Goal: Use online tool/utility: Utilize a website feature to perform a specific function

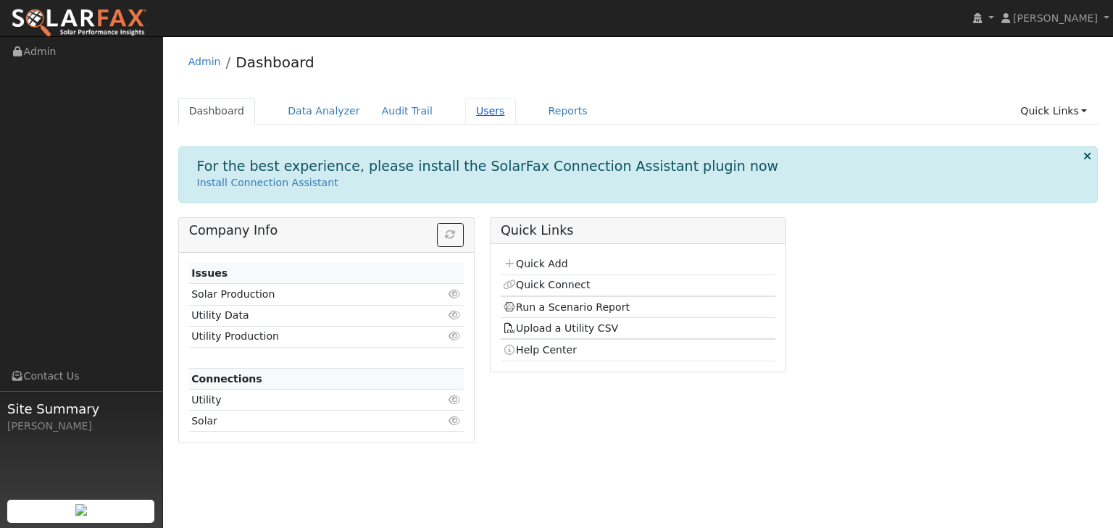
click at [465, 111] on link "Users" at bounding box center [490, 111] width 51 height 27
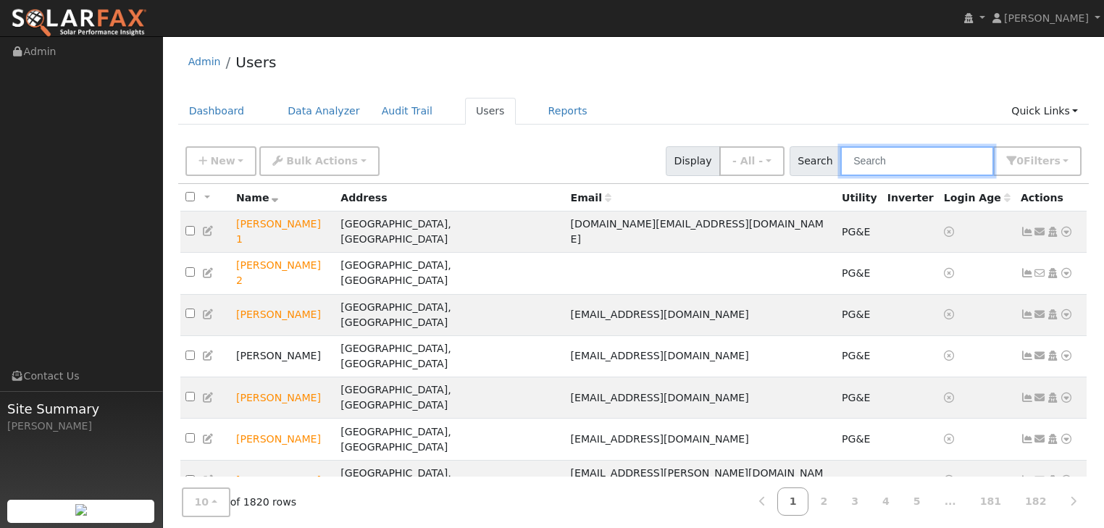
click at [908, 154] on input "text" at bounding box center [918, 161] width 154 height 30
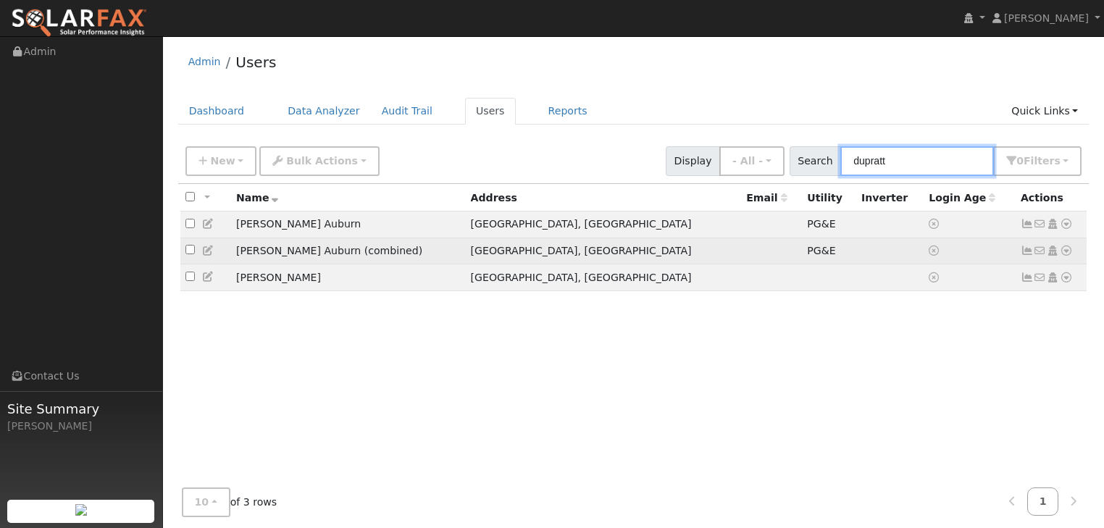
type input "dupratt"
click at [310, 257] on td "DuPratt Ford Auburn (combined)" at bounding box center [348, 251] width 235 height 27
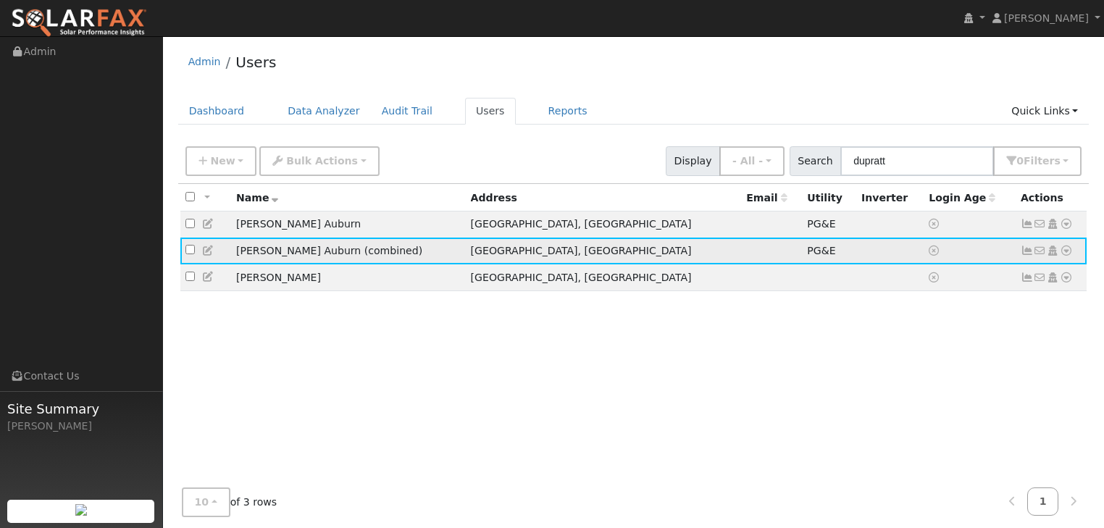
click at [1069, 249] on icon at bounding box center [1066, 251] width 13 height 10
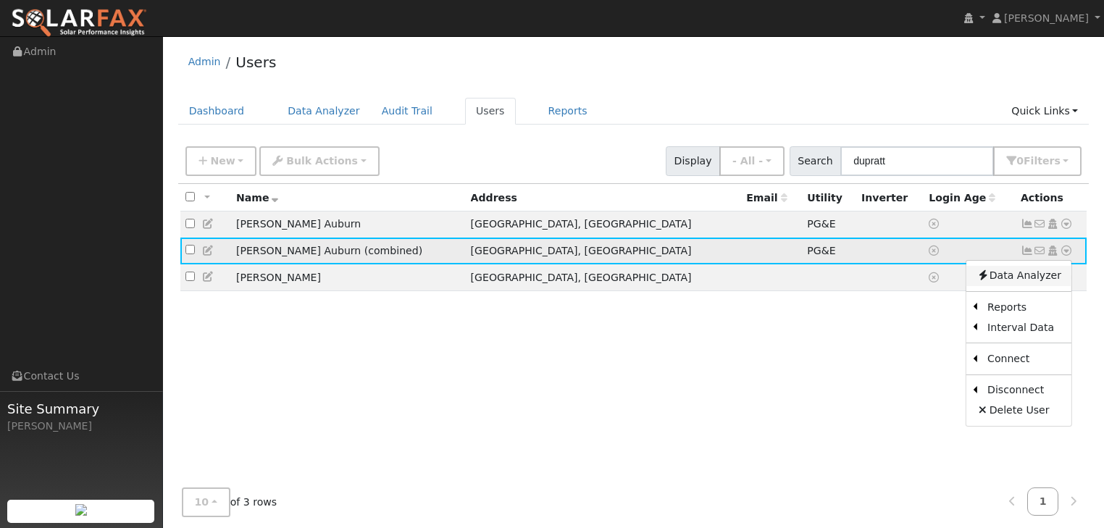
click at [1005, 272] on link "Data Analyzer" at bounding box center [1019, 276] width 105 height 20
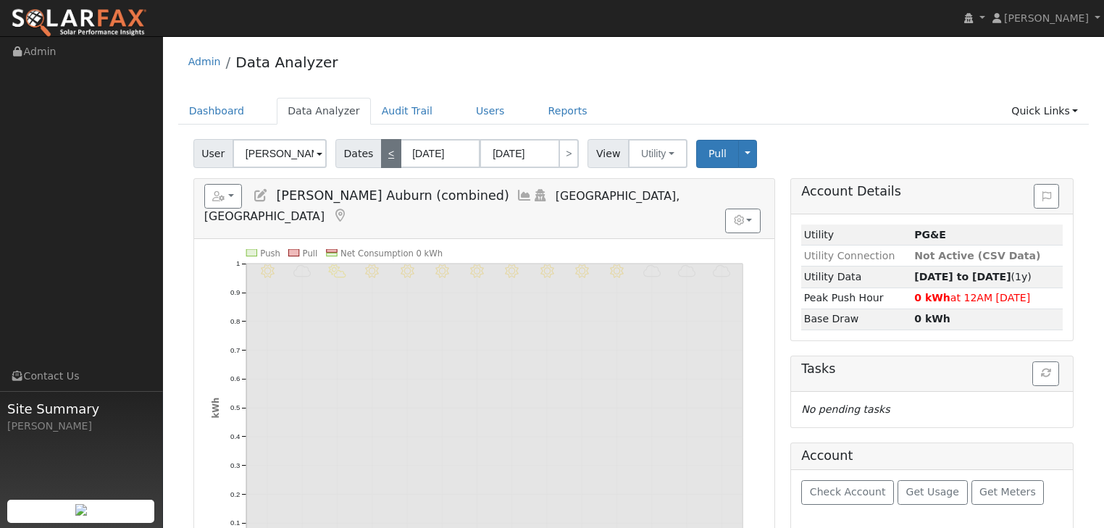
click at [383, 151] on link "<" at bounding box center [391, 153] width 20 height 29
type input "08/25/2025"
type input "09/07/2025"
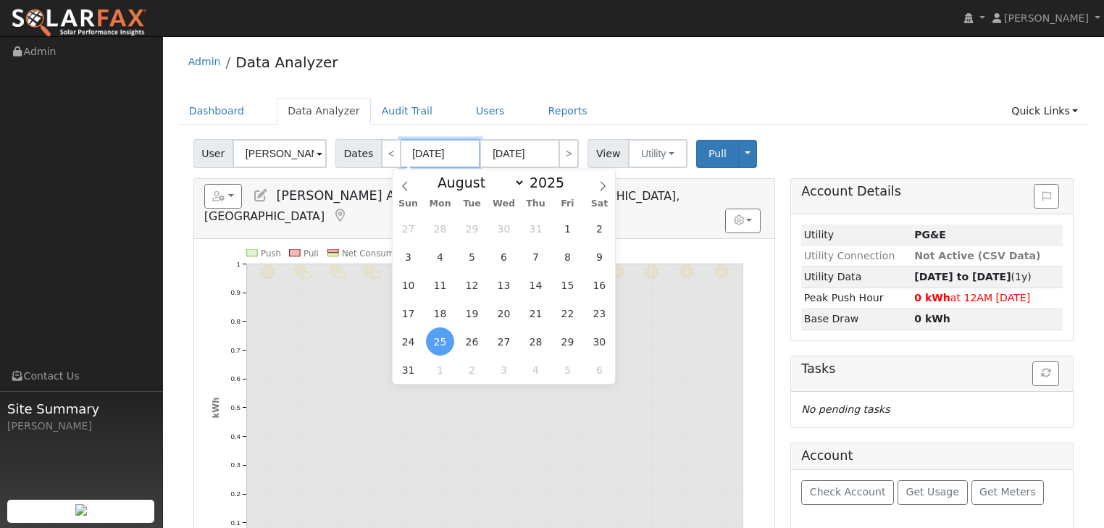
click at [425, 154] on input "08/25/2025" at bounding box center [441, 153] width 80 height 29
click at [406, 191] on icon at bounding box center [405, 186] width 10 height 10
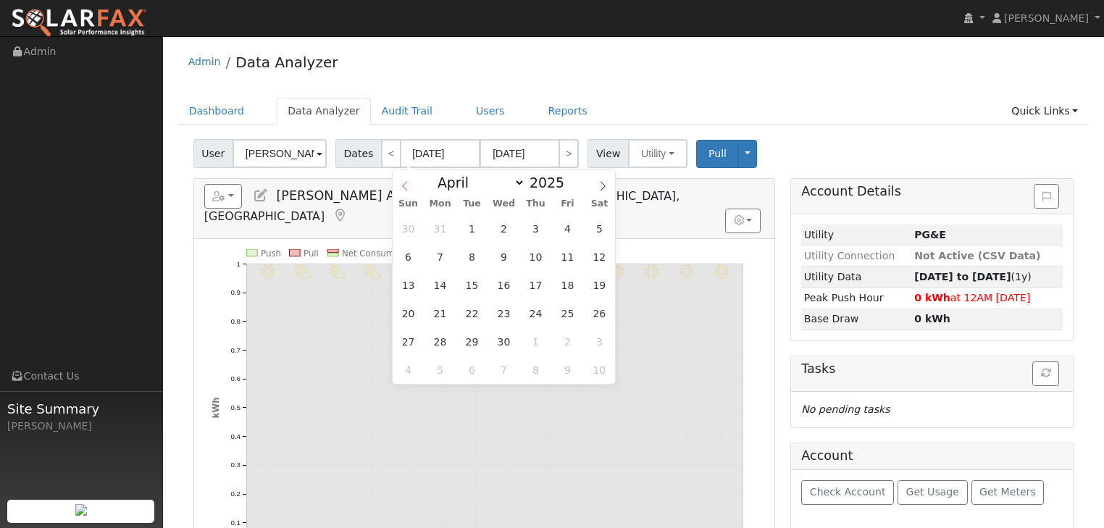
click at [406, 191] on icon at bounding box center [405, 186] width 10 height 10
select select "0"
click at [406, 191] on icon at bounding box center [405, 186] width 10 height 10
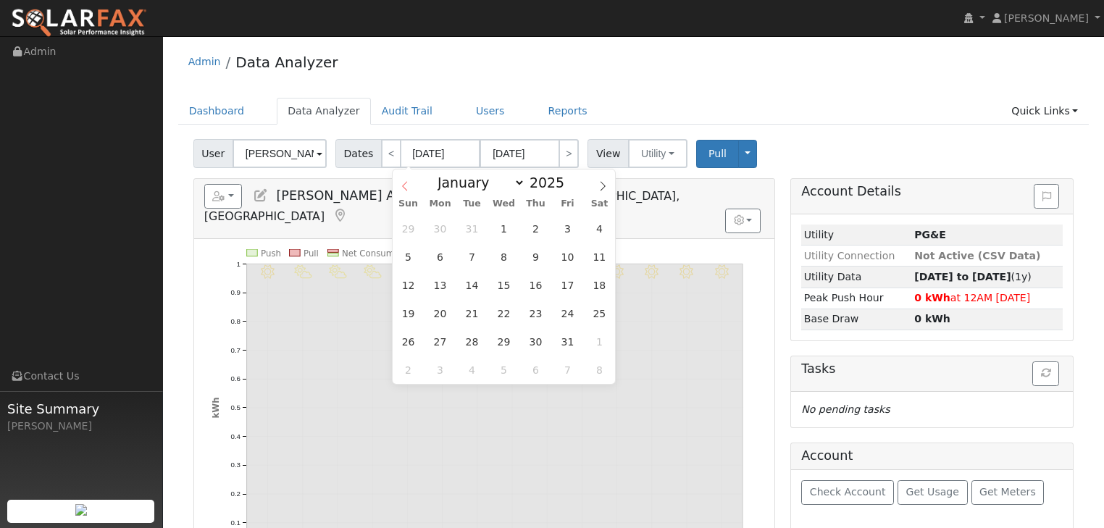
type input "2024"
click at [406, 191] on icon at bounding box center [405, 186] width 10 height 10
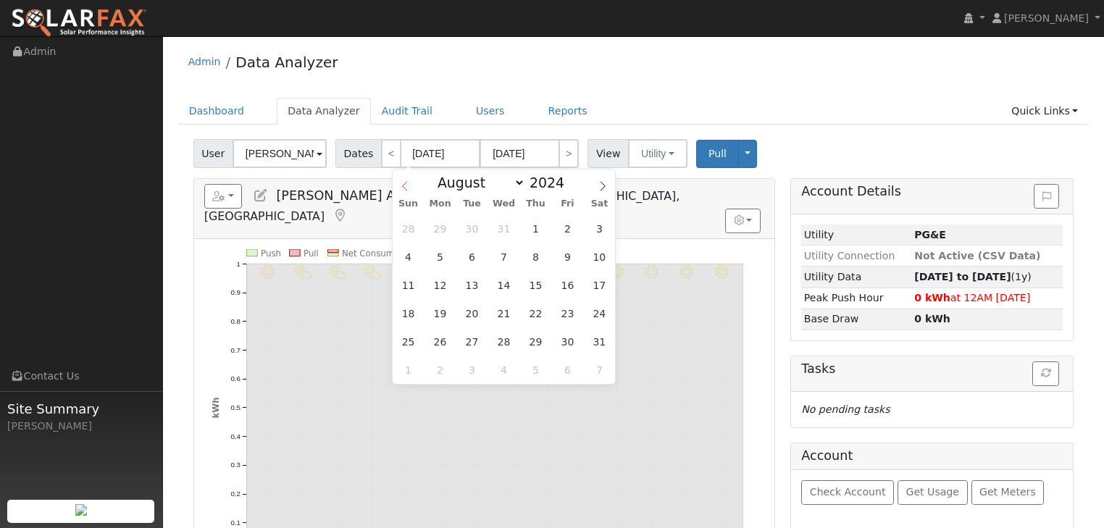
click at [406, 191] on icon at bounding box center [405, 186] width 10 height 10
click at [603, 188] on icon at bounding box center [603, 186] width 10 height 10
select select "8"
click at [408, 226] on span "1" at bounding box center [408, 229] width 28 height 28
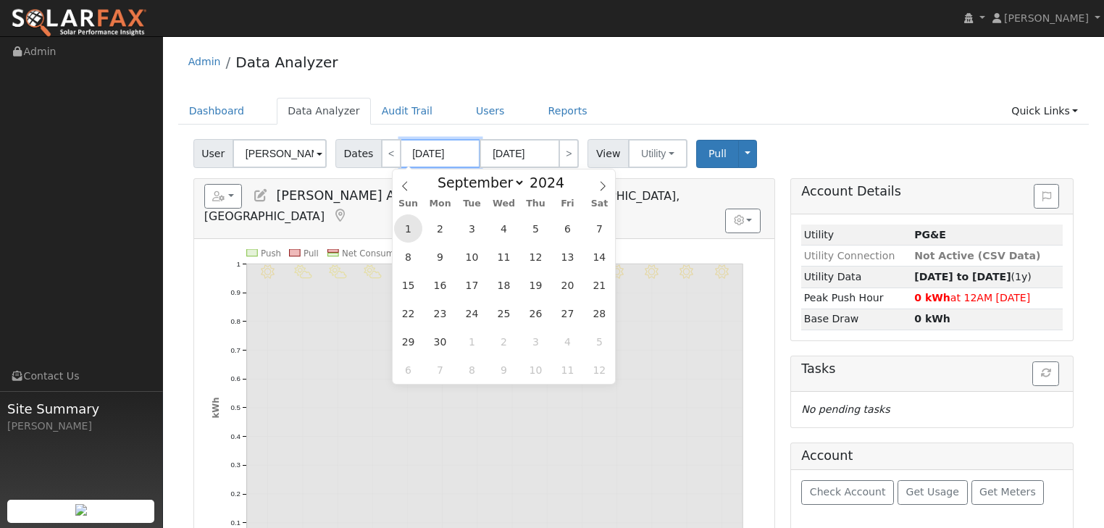
type input "09/01/2024"
type input "09/30/2024"
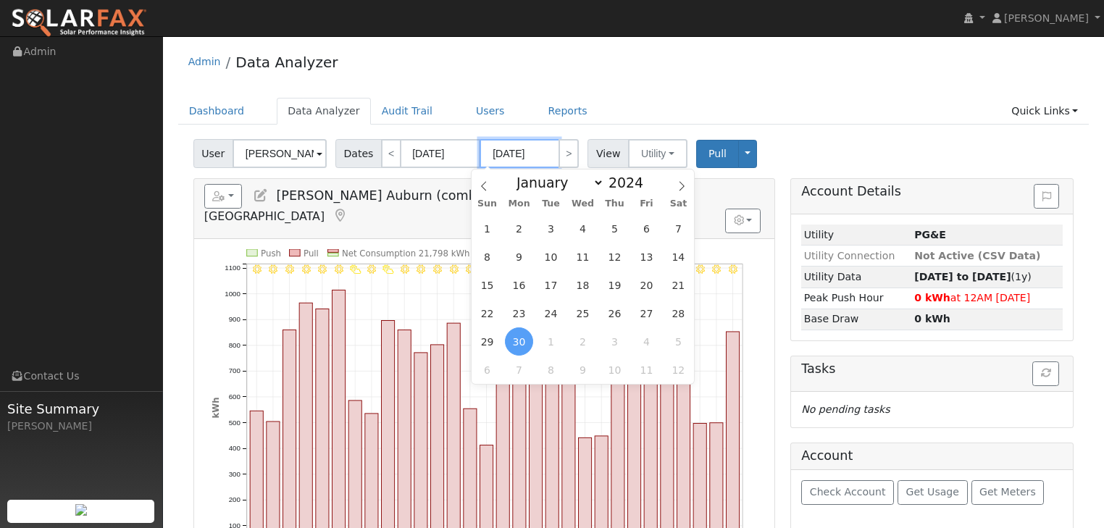
click at [536, 150] on input "09/30/2024" at bounding box center [520, 153] width 80 height 29
click at [646, 179] on span at bounding box center [651, 179] width 10 height 8
type input "2025"
click at [484, 183] on icon at bounding box center [483, 185] width 5 height 9
select select "7"
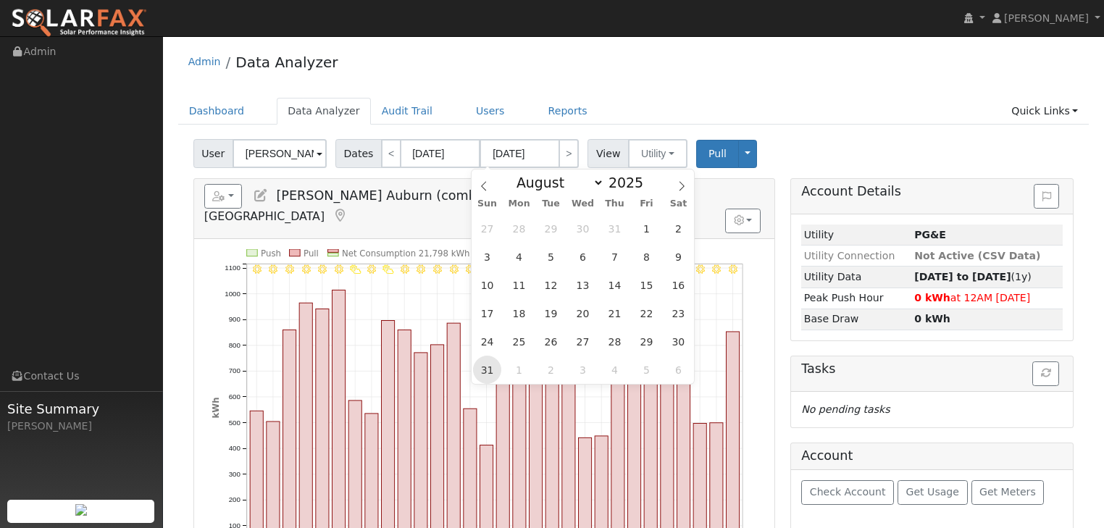
click at [487, 370] on span "31" at bounding box center [487, 370] width 28 height 28
type input "08/31/2025"
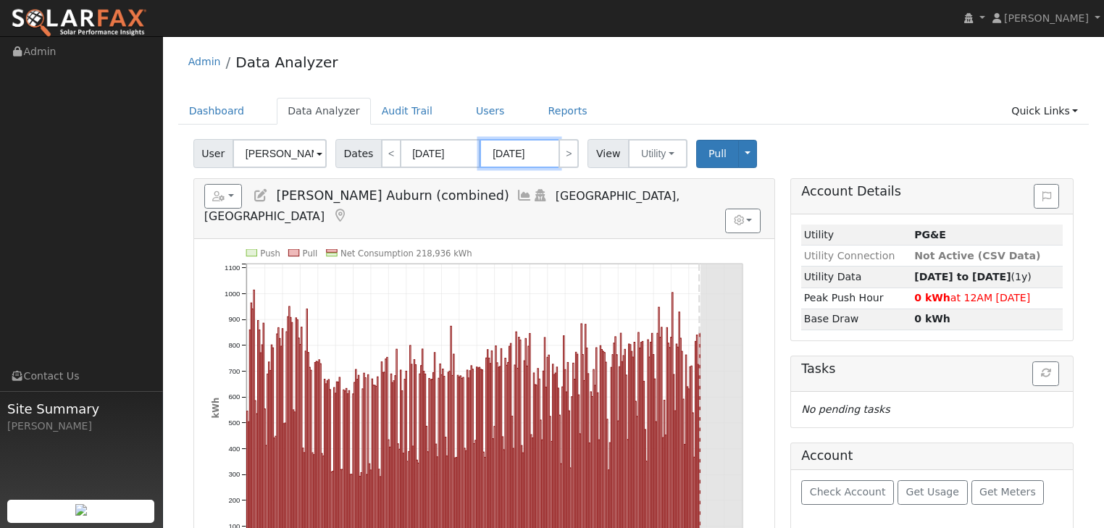
scroll to position [58, 0]
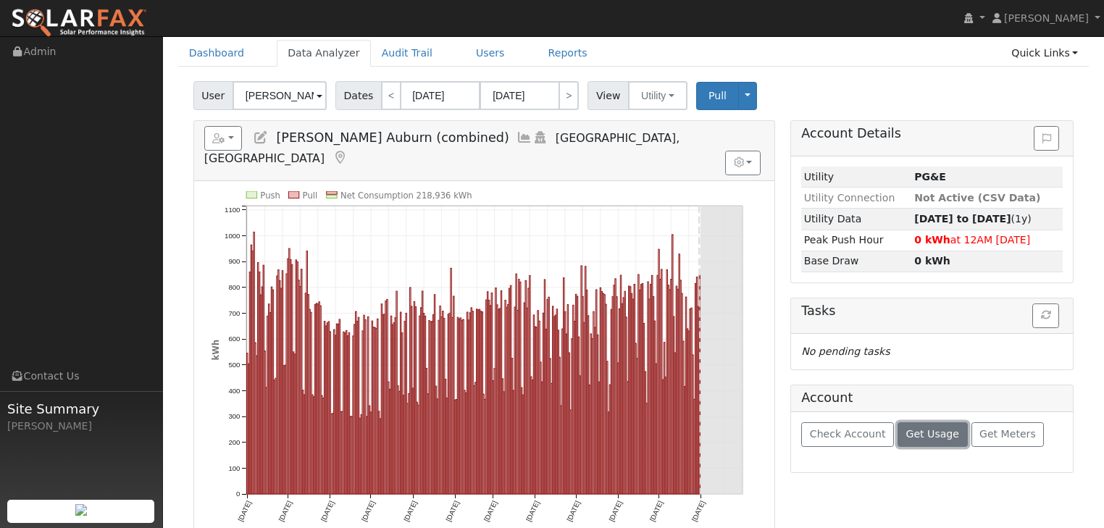
click at [916, 428] on span "Get Usage" at bounding box center [933, 434] width 53 height 12
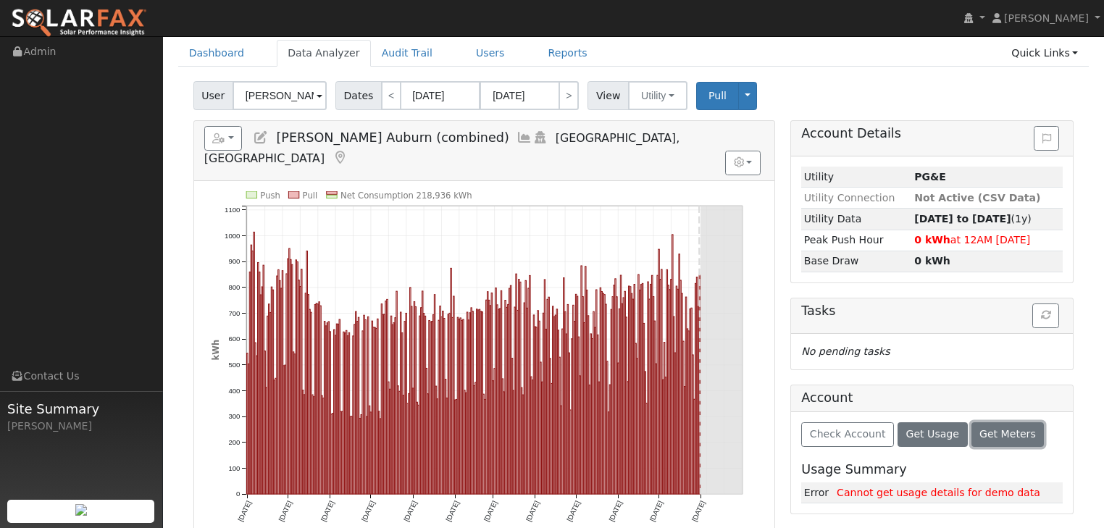
click at [980, 424] on button "Get Meters" at bounding box center [1008, 435] width 73 height 25
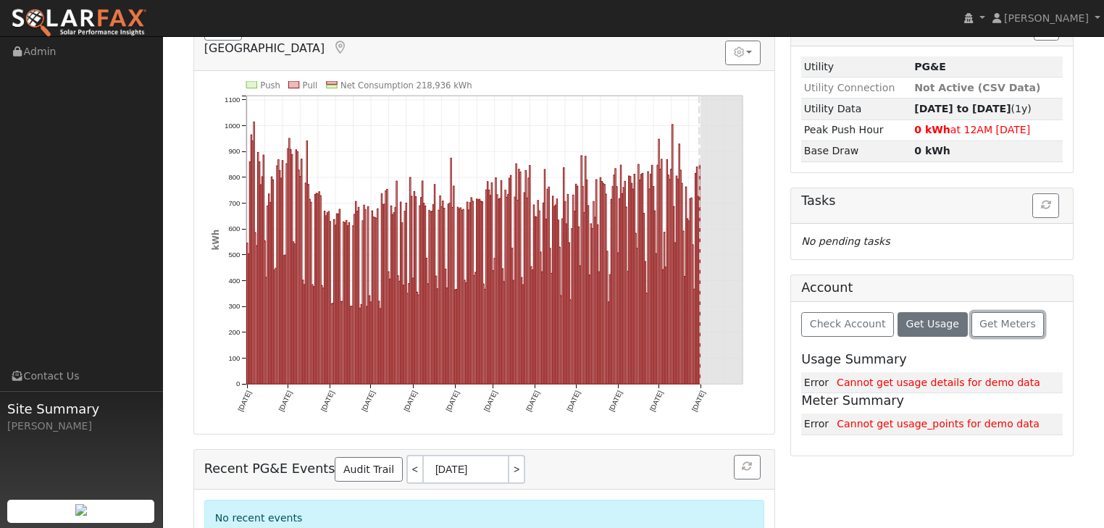
scroll to position [179, 0]
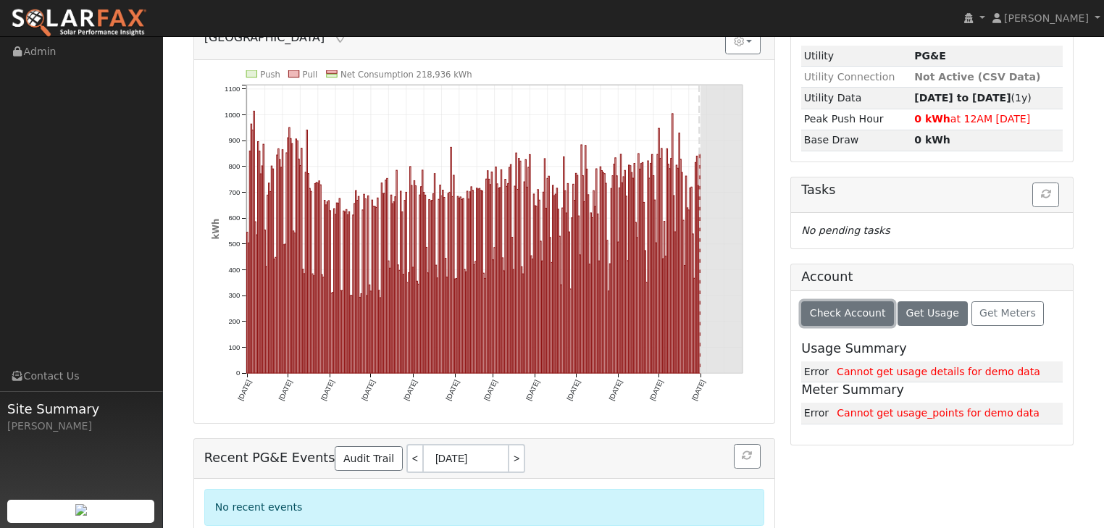
click at [849, 312] on span "Check Account" at bounding box center [848, 313] width 76 height 12
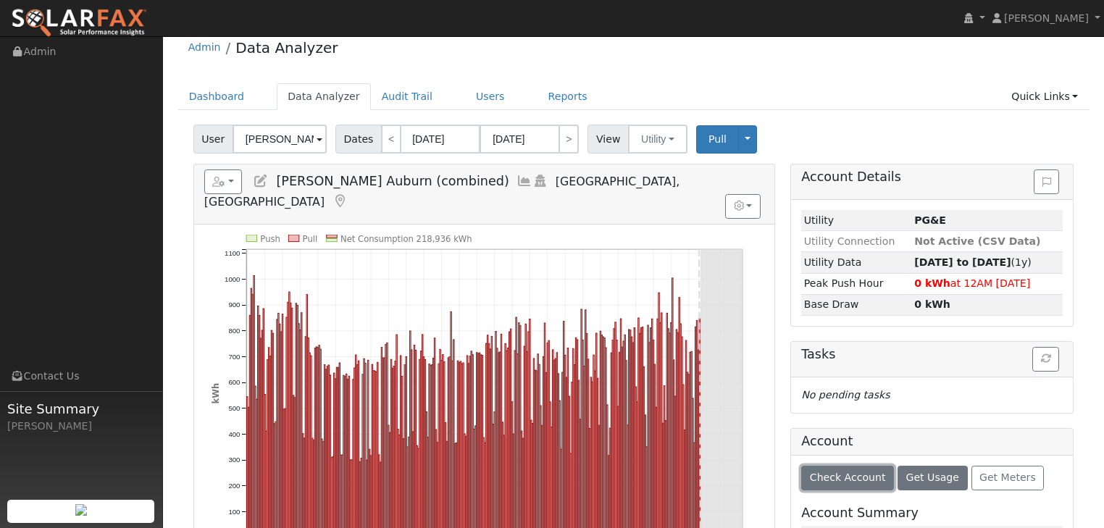
scroll to position [0, 0]
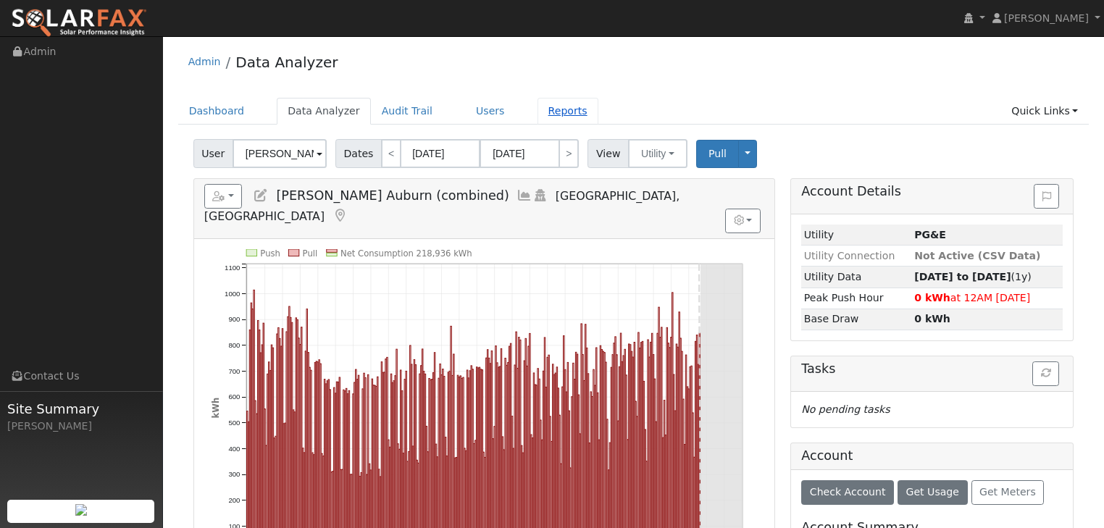
click at [538, 109] on link "Reports" at bounding box center [568, 111] width 61 height 27
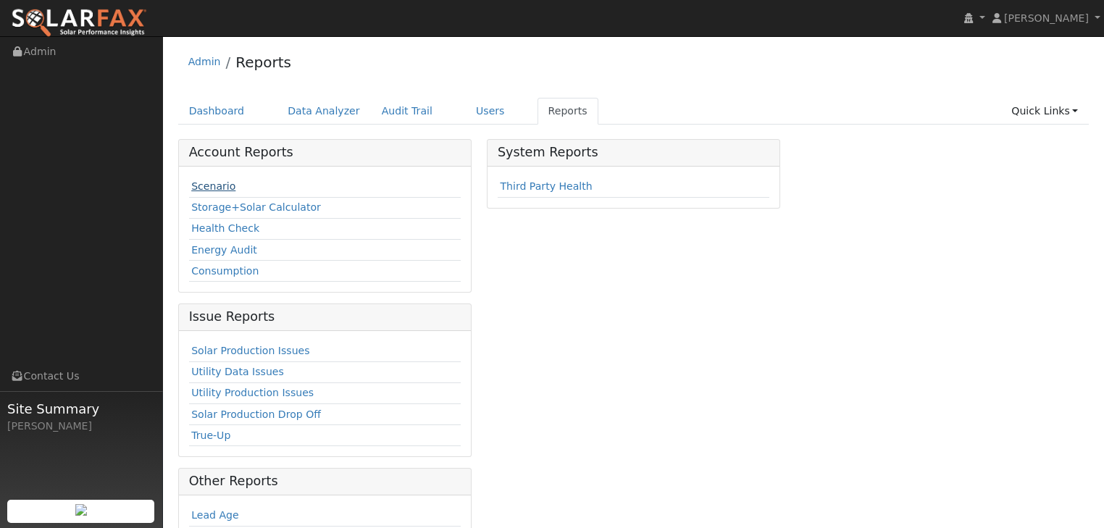
click at [209, 183] on link "Scenario" at bounding box center [213, 186] width 44 height 12
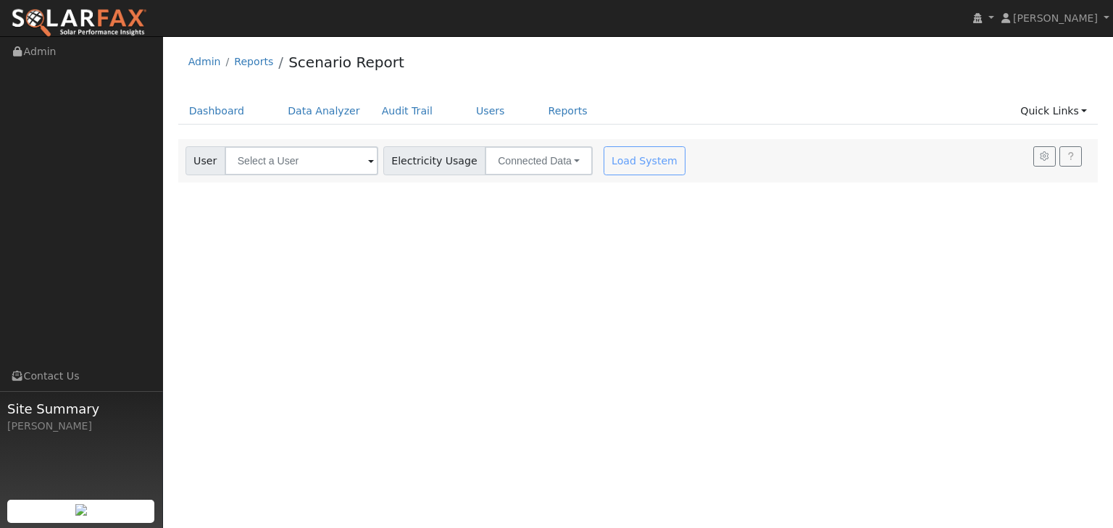
click at [368, 162] on span at bounding box center [371, 162] width 6 height 17
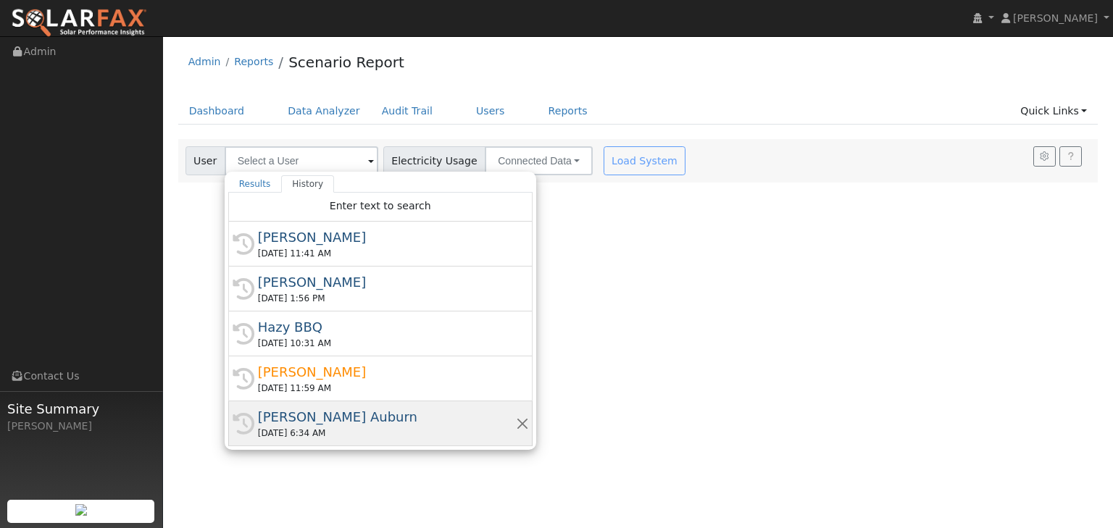
click at [314, 417] on div "[PERSON_NAME] Auburn" at bounding box center [387, 417] width 258 height 20
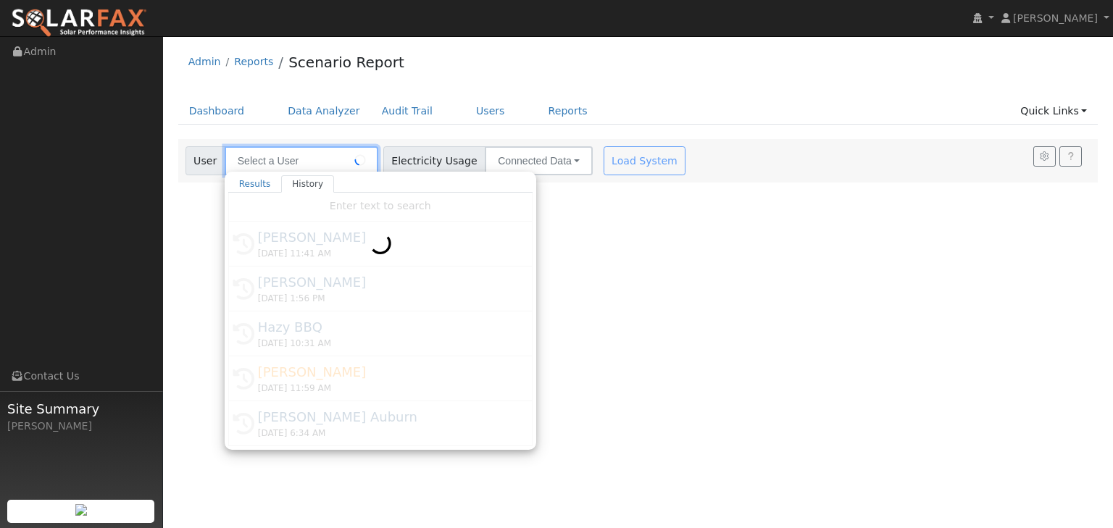
type input "[PERSON_NAME] Auburn"
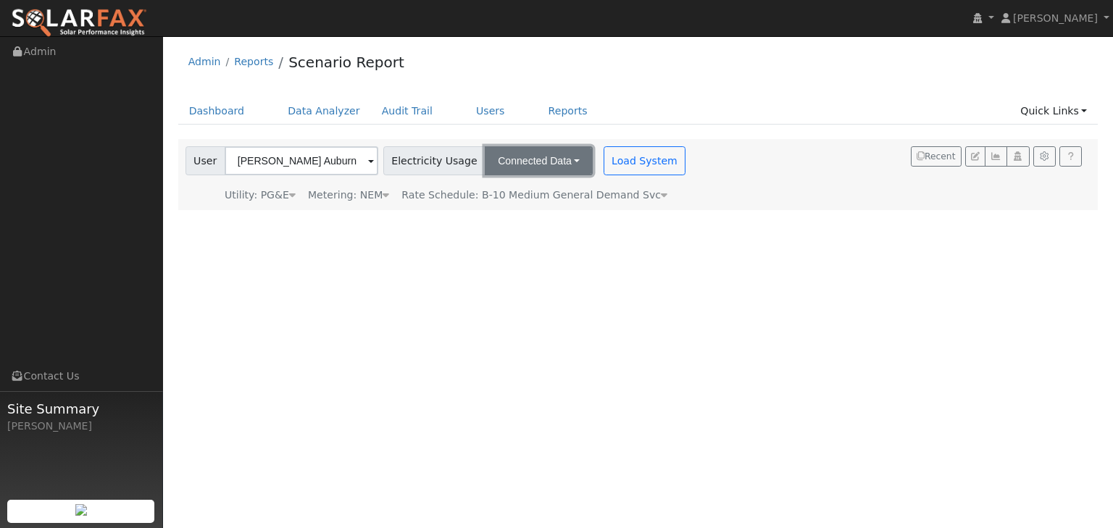
click at [557, 157] on button "Connected Data" at bounding box center [539, 160] width 108 height 29
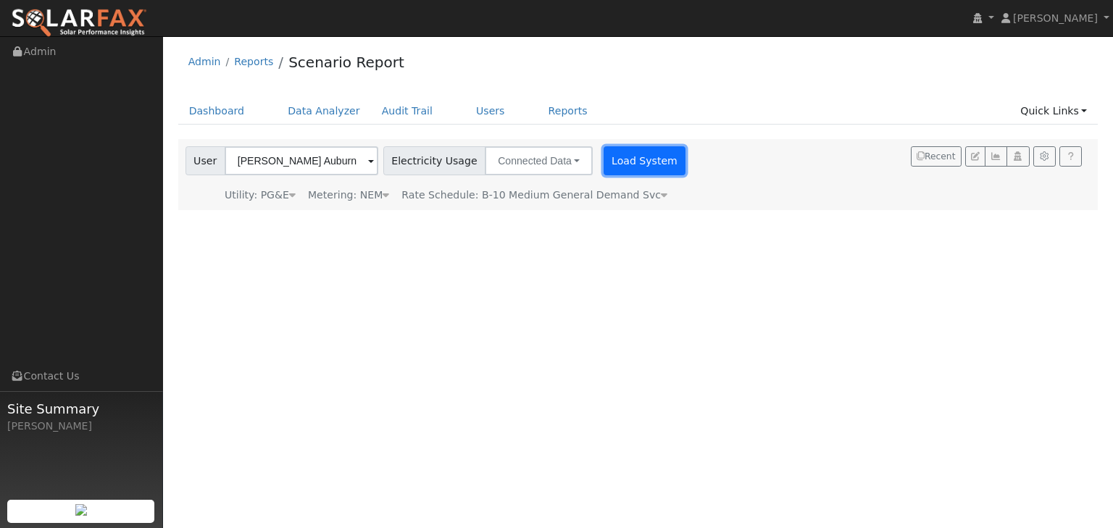
click at [628, 151] on button "Load System" at bounding box center [645, 160] width 83 height 29
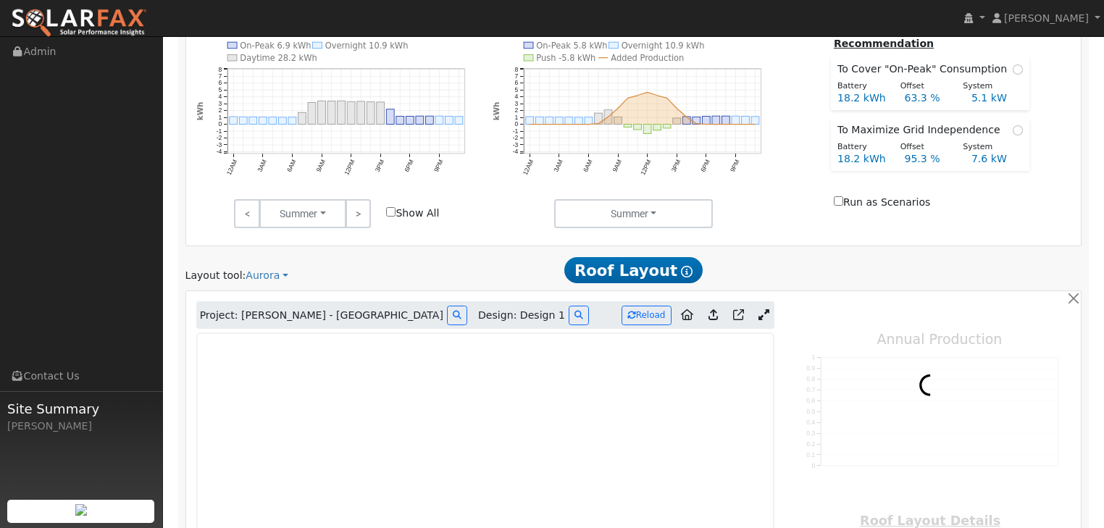
scroll to position [823, 0]
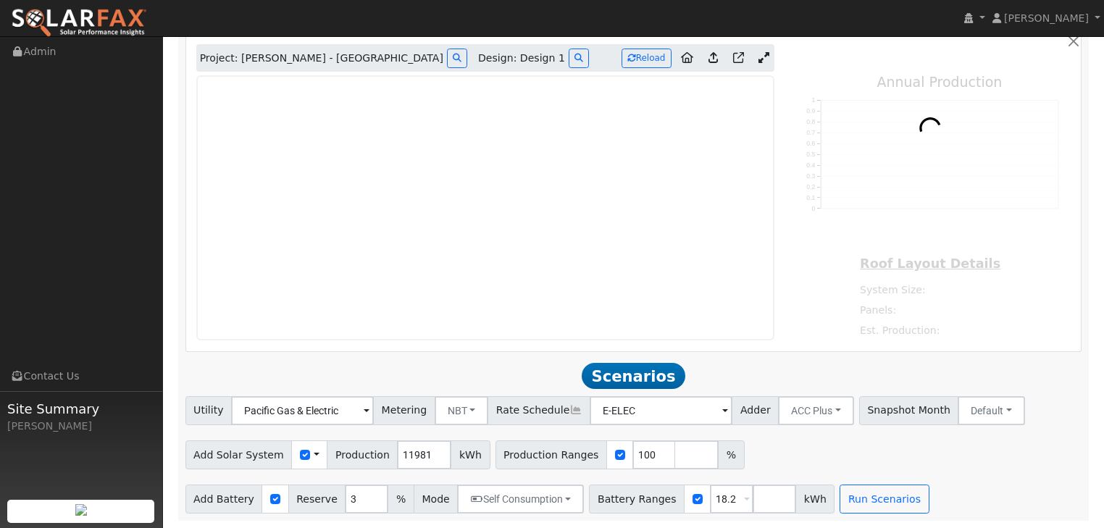
type input "242982"
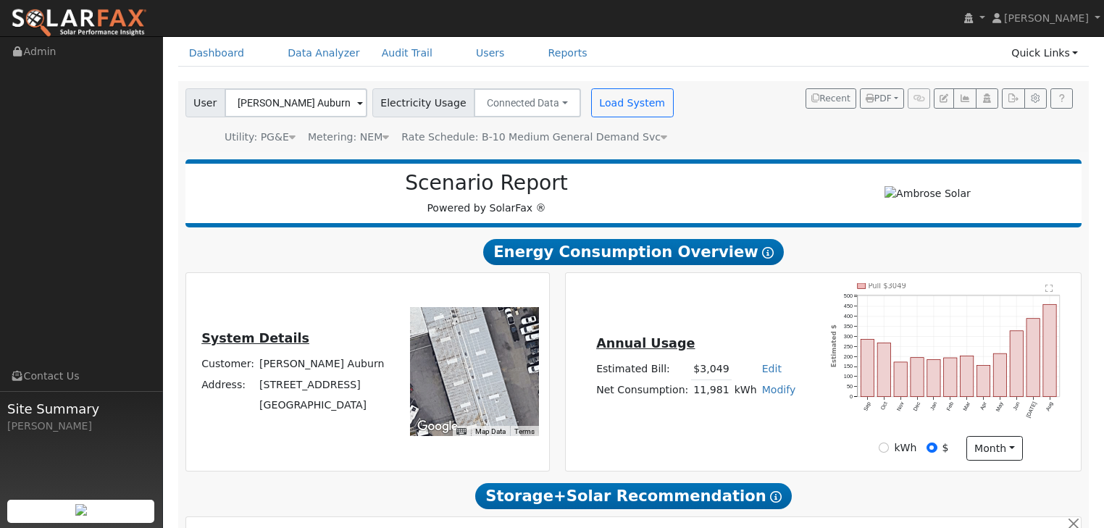
scroll to position [0, 0]
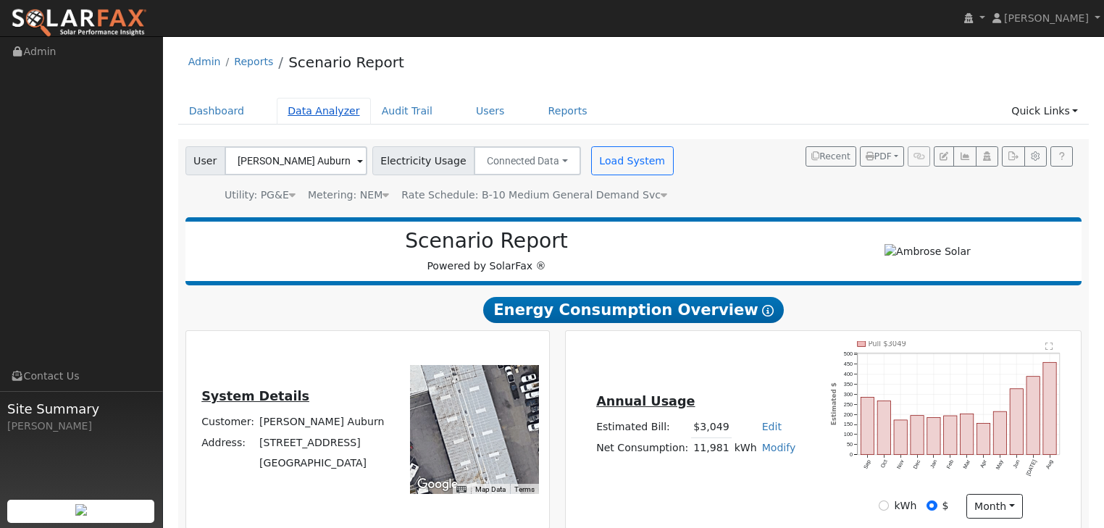
click at [307, 107] on link "Data Analyzer" at bounding box center [324, 111] width 94 height 27
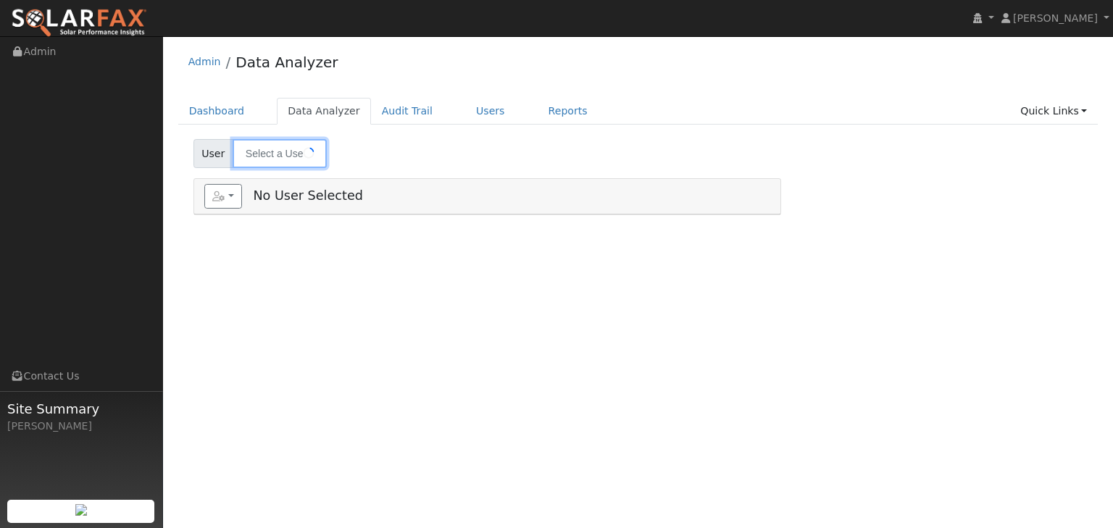
type input "[PERSON_NAME] Auburn (combined)"
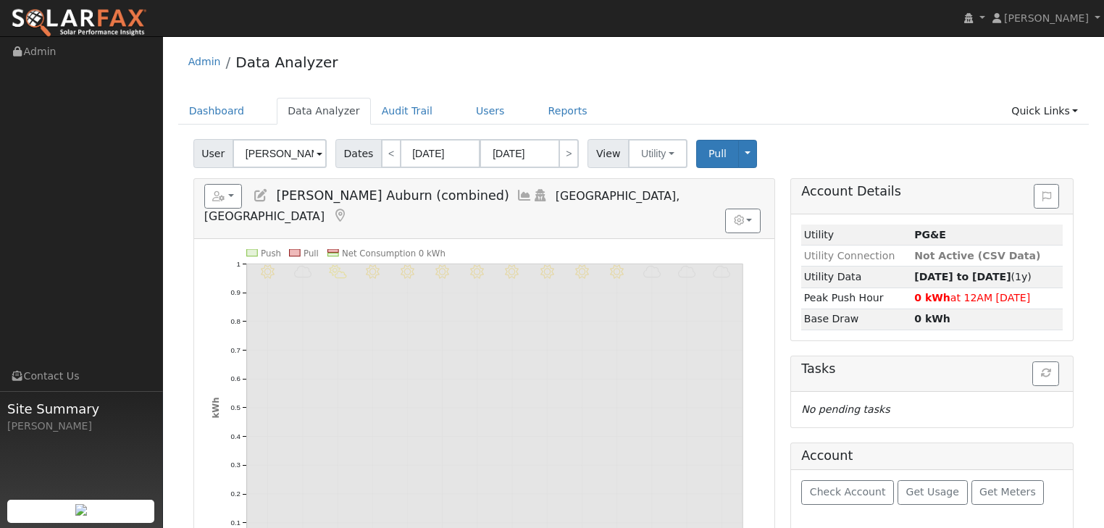
click at [317, 152] on span at bounding box center [320, 154] width 6 height 17
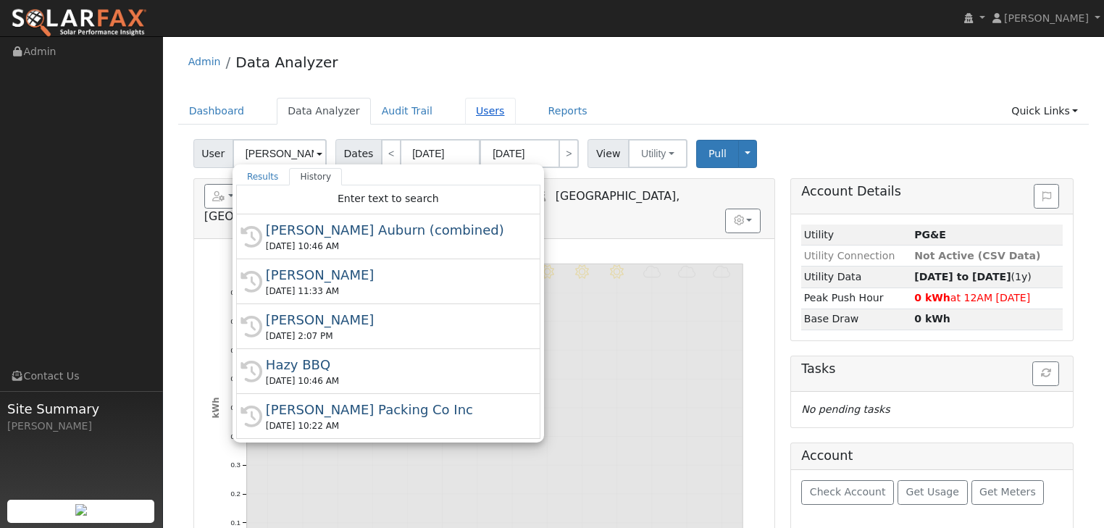
click at [470, 107] on link "Users" at bounding box center [490, 111] width 51 height 27
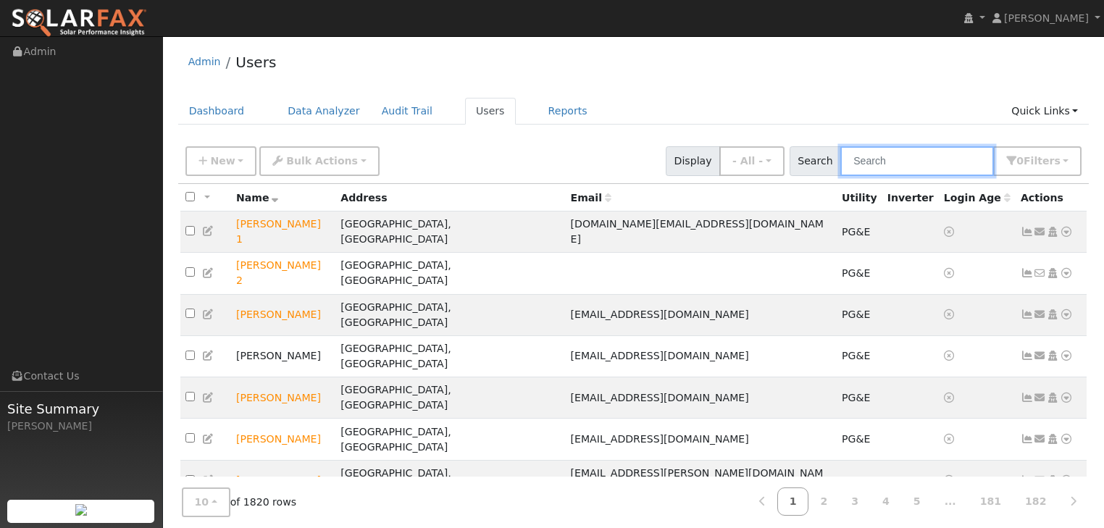
click at [884, 159] on input "text" at bounding box center [918, 161] width 154 height 30
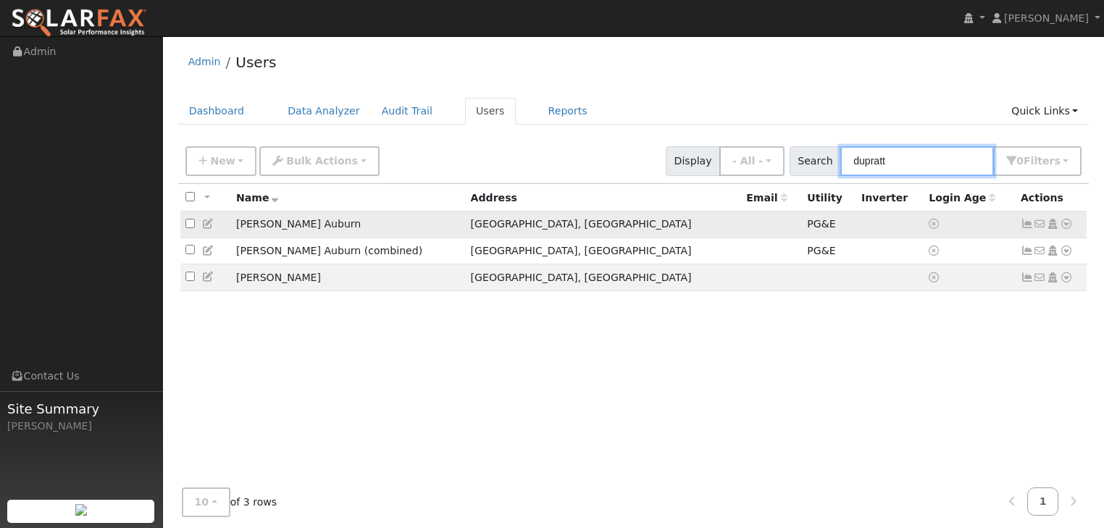
type input "dupratt"
click at [270, 226] on td "[PERSON_NAME] Auburn" at bounding box center [348, 225] width 235 height 27
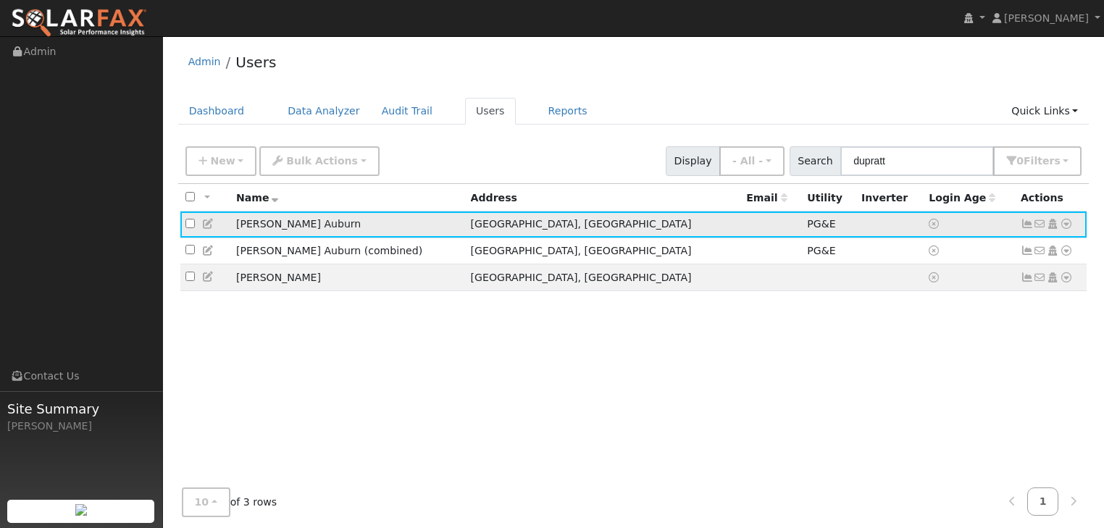
click at [1070, 220] on icon at bounding box center [1066, 224] width 13 height 10
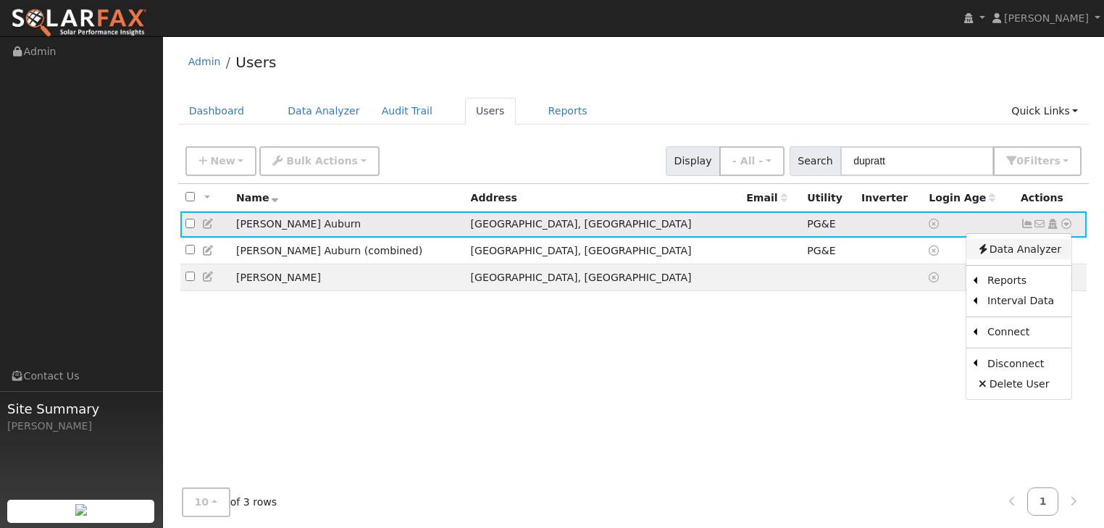
click at [1032, 247] on link "Data Analyzer" at bounding box center [1019, 249] width 105 height 20
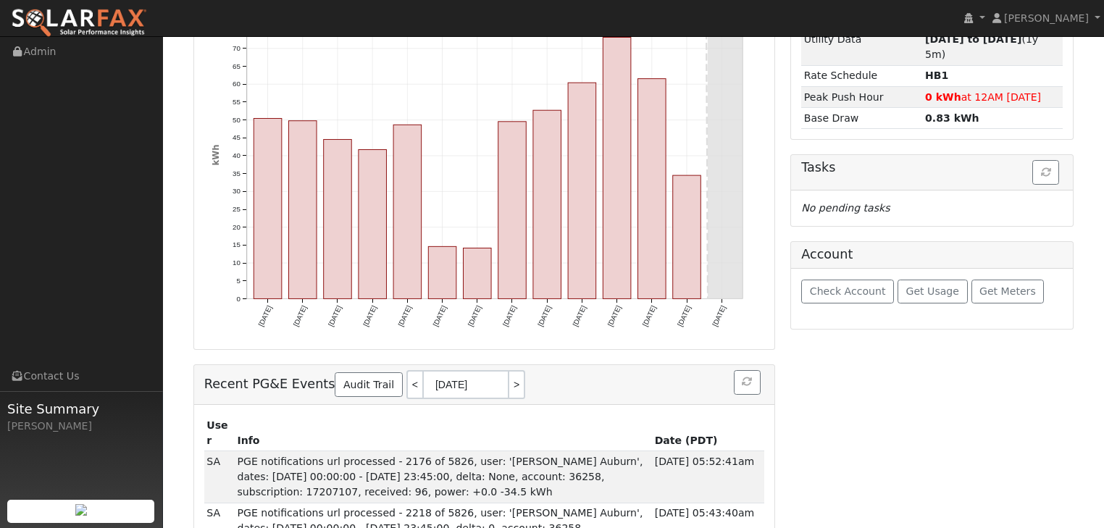
scroll to position [266, 0]
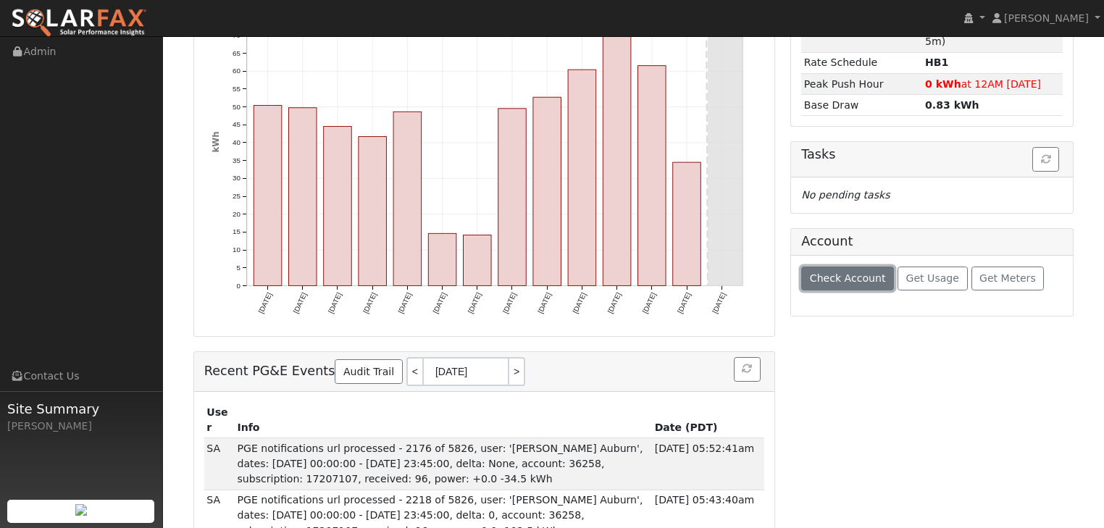
click at [849, 272] on span "Check Account" at bounding box center [848, 278] width 76 height 12
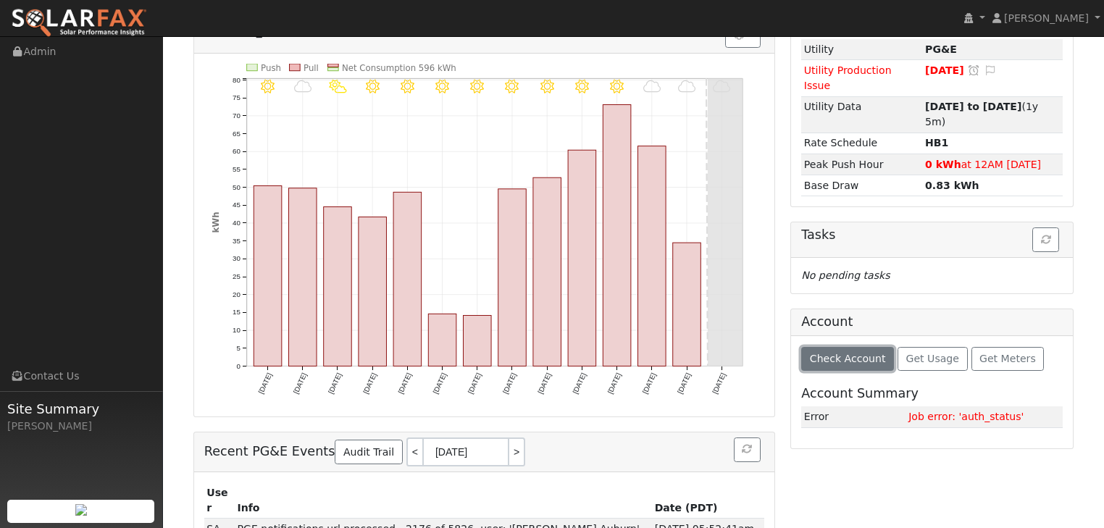
scroll to position [232, 0]
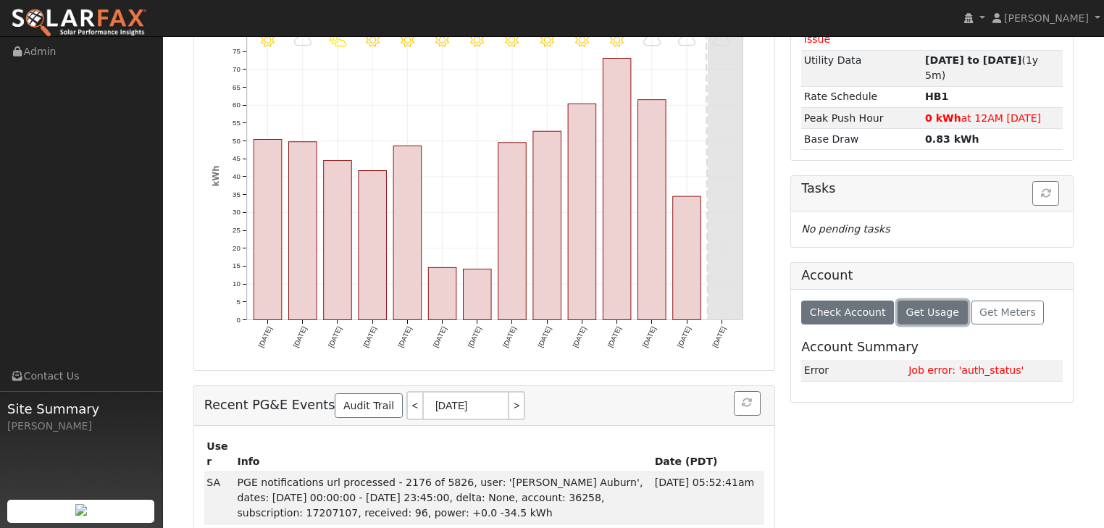
click at [926, 307] on span "Get Usage" at bounding box center [933, 313] width 53 height 12
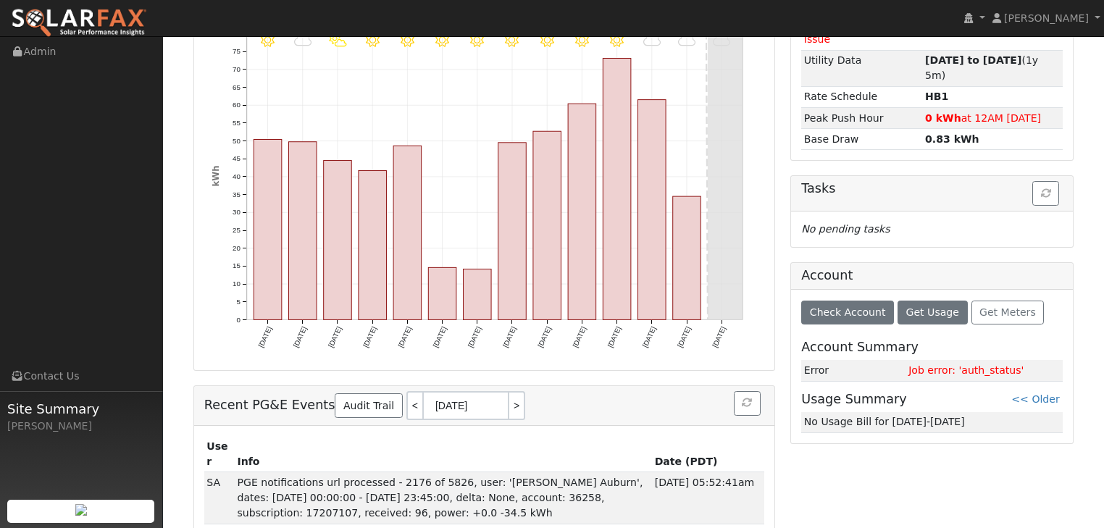
click at [997, 290] on div "Check Account Get Usage Get Meters Account Summary Error Job error: 'auth_statu…" at bounding box center [932, 367] width 282 height 154
click at [989, 307] on span "Get Meters" at bounding box center [1008, 313] width 57 height 12
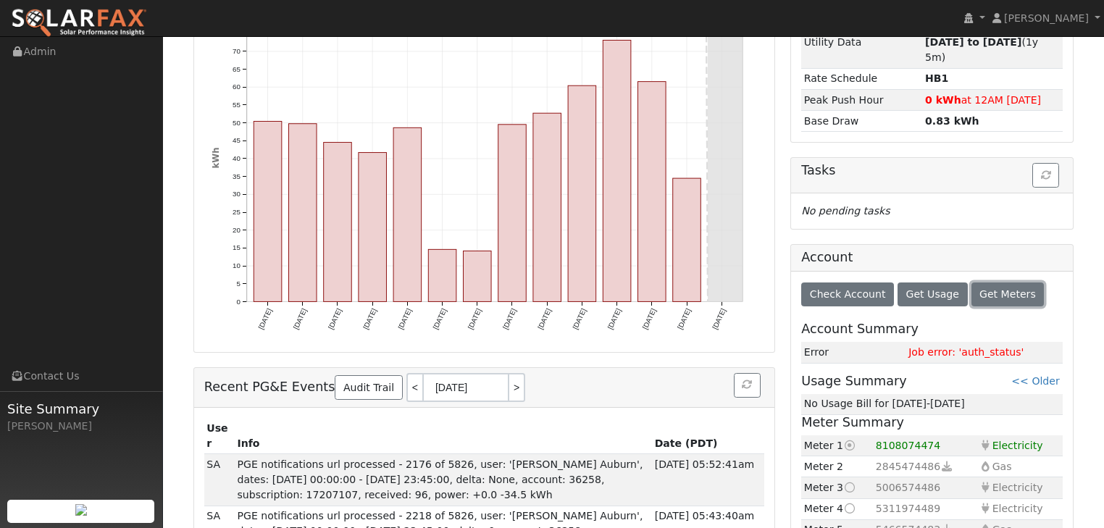
scroll to position [266, 0]
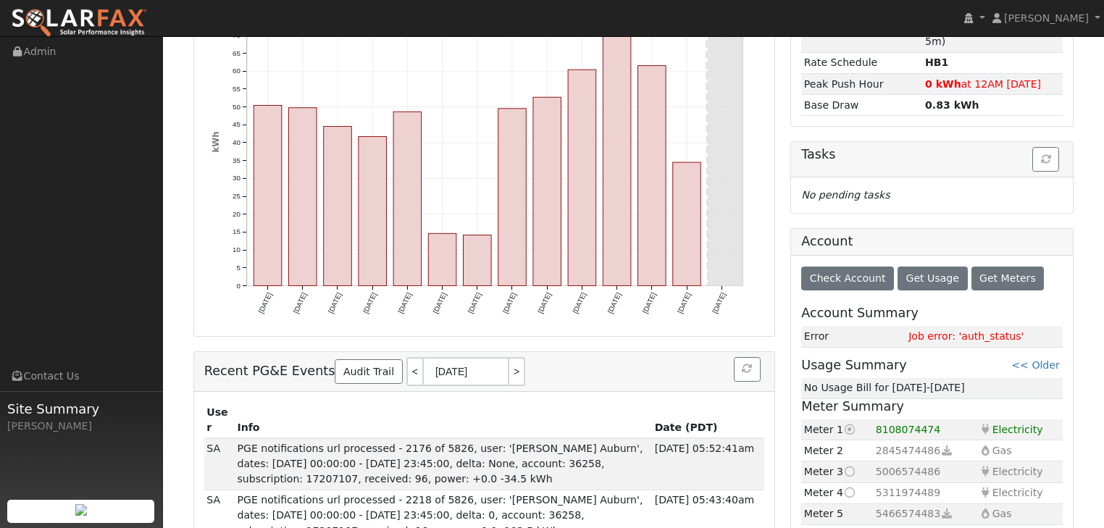
click at [846, 467] on icon at bounding box center [850, 472] width 13 height 10
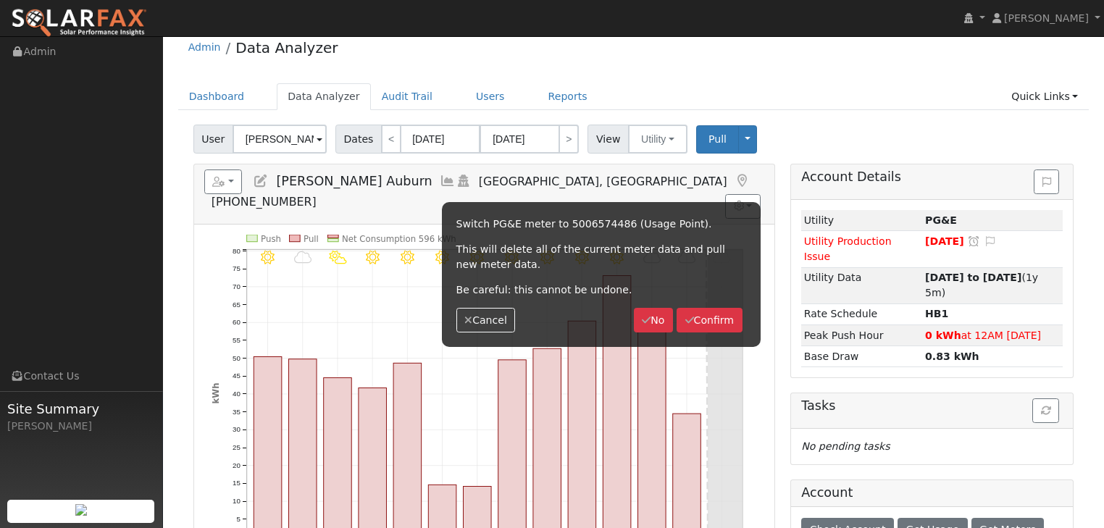
scroll to position [0, 0]
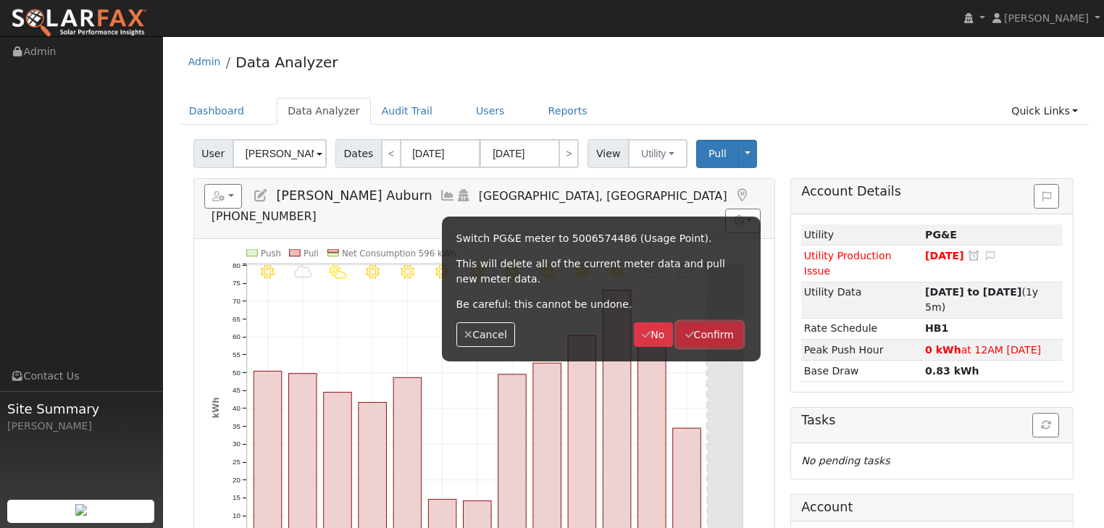
click at [720, 335] on button "Confirm" at bounding box center [710, 335] width 66 height 25
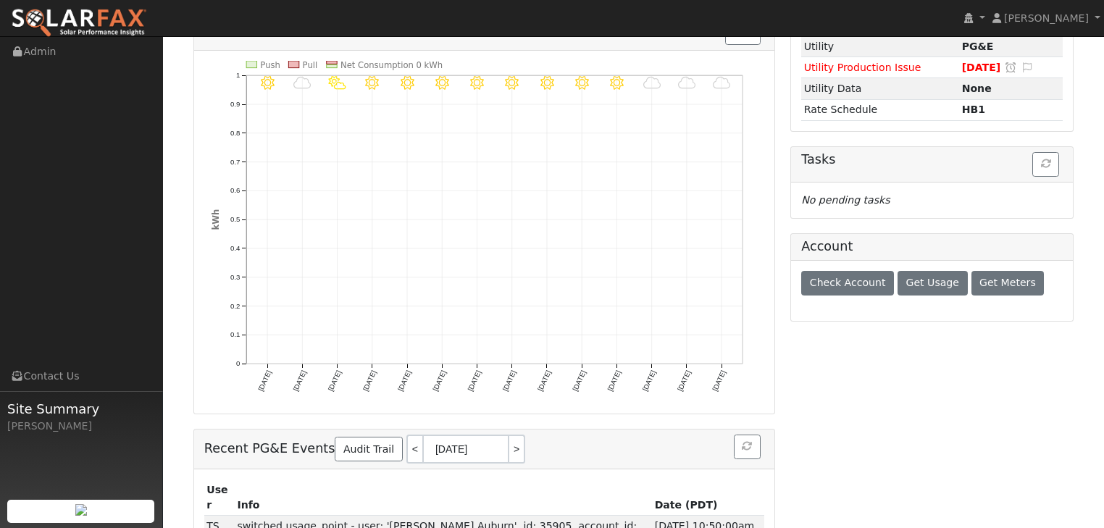
scroll to position [174, 0]
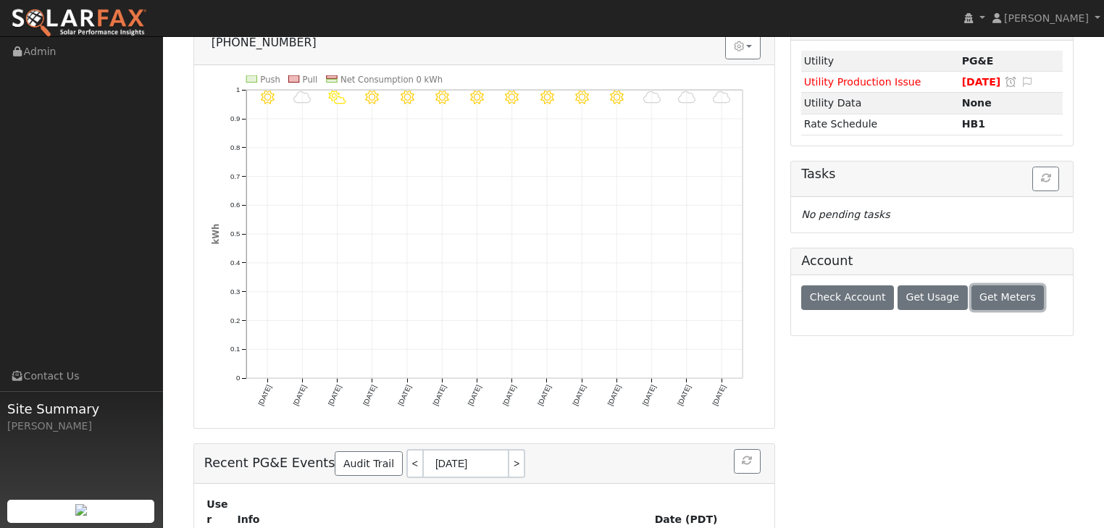
click at [991, 294] on span "Get Meters" at bounding box center [1008, 297] width 57 height 12
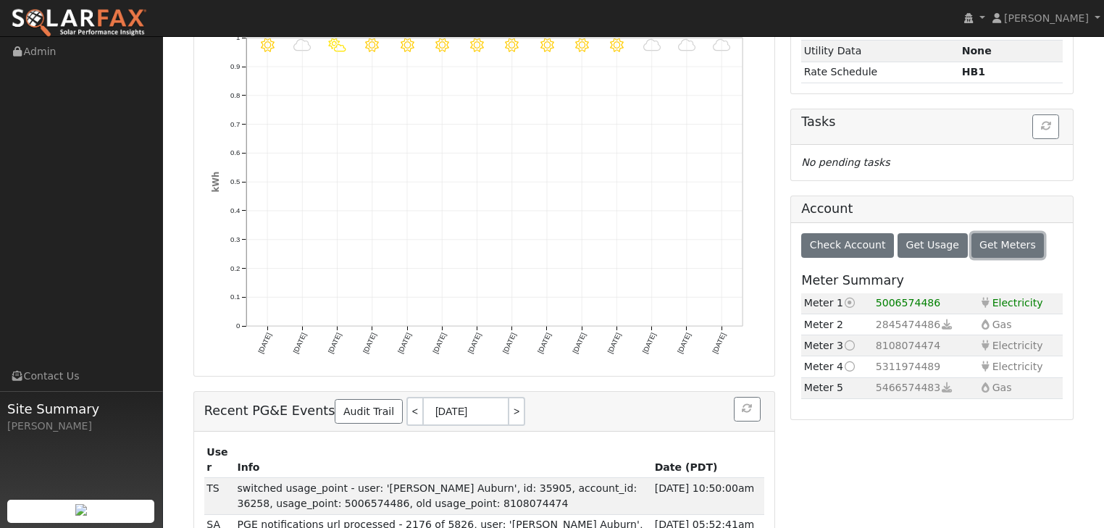
scroll to position [232, 0]
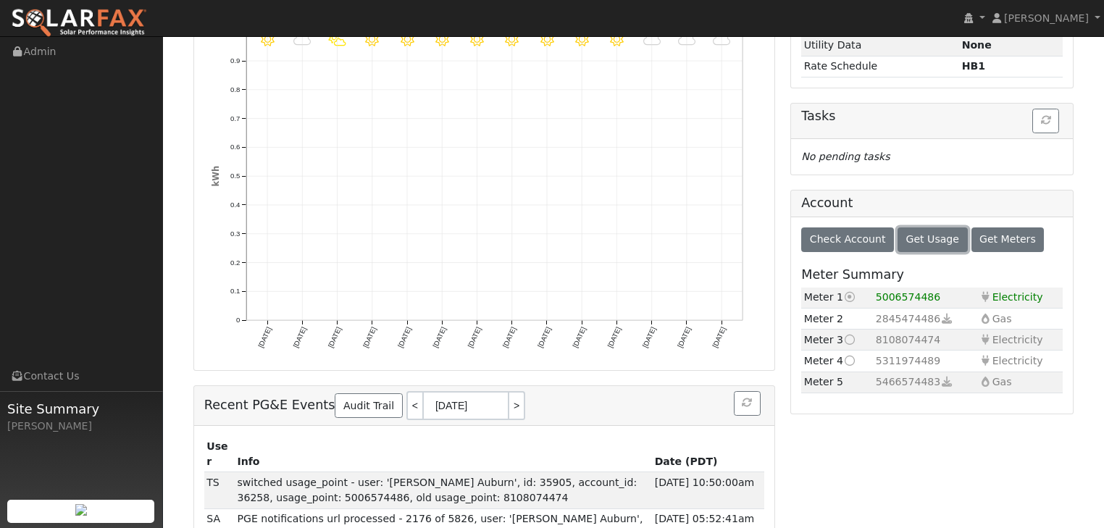
click at [913, 244] on button "Get Usage" at bounding box center [933, 240] width 70 height 25
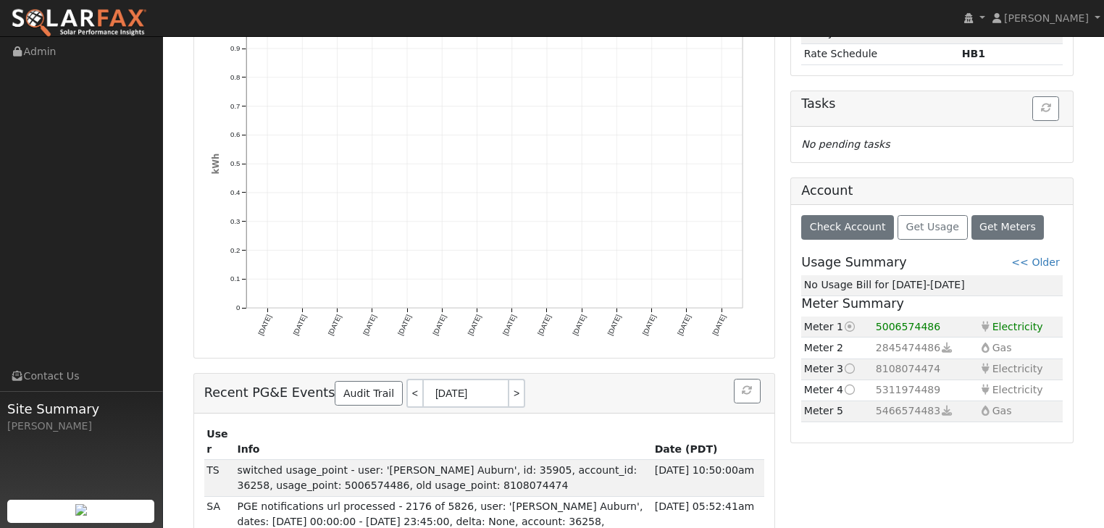
scroll to position [302, 0]
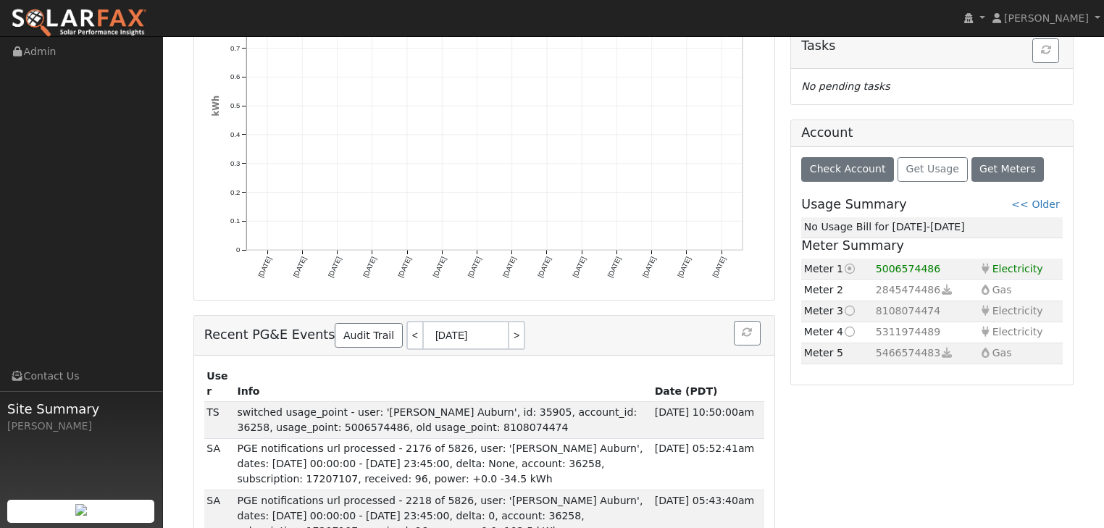
click at [849, 330] on icon at bounding box center [850, 332] width 13 height 10
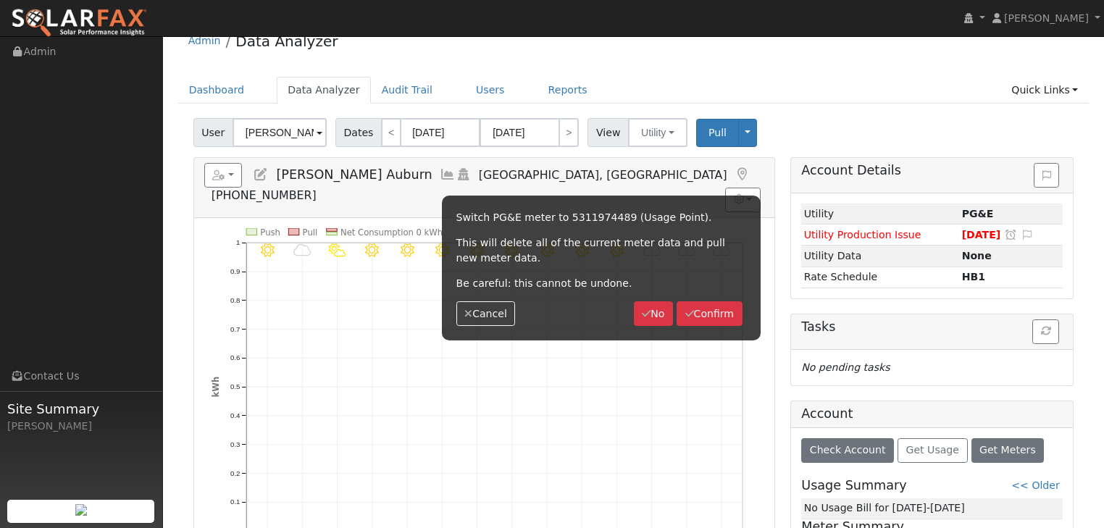
scroll to position [0, 0]
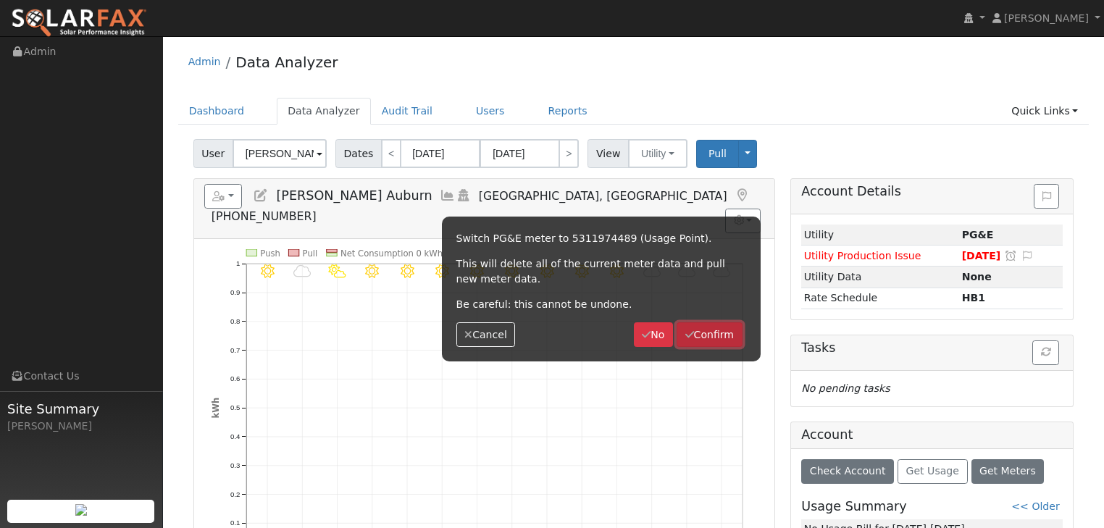
click at [714, 331] on button "Confirm" at bounding box center [710, 335] width 66 height 25
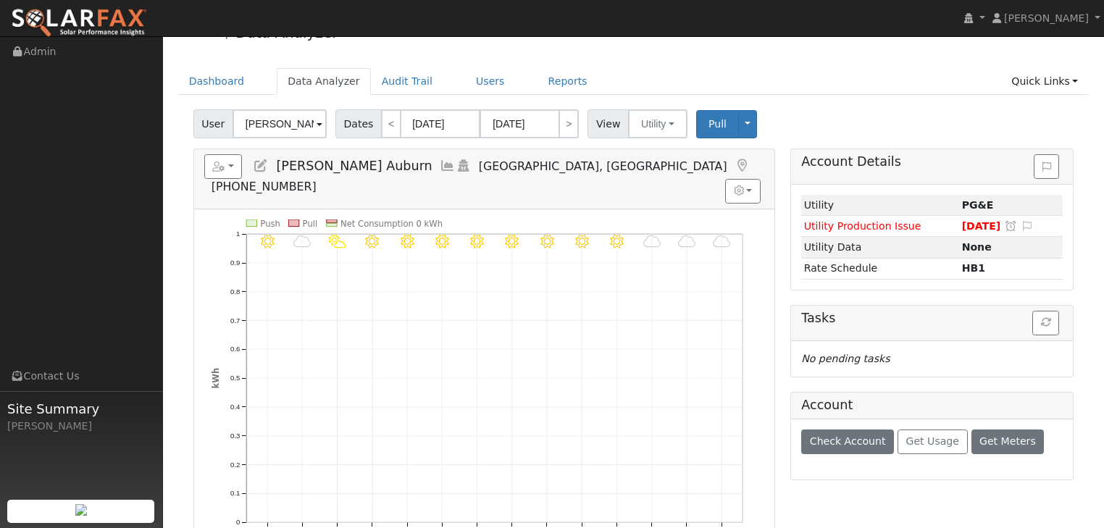
scroll to position [116, 0]
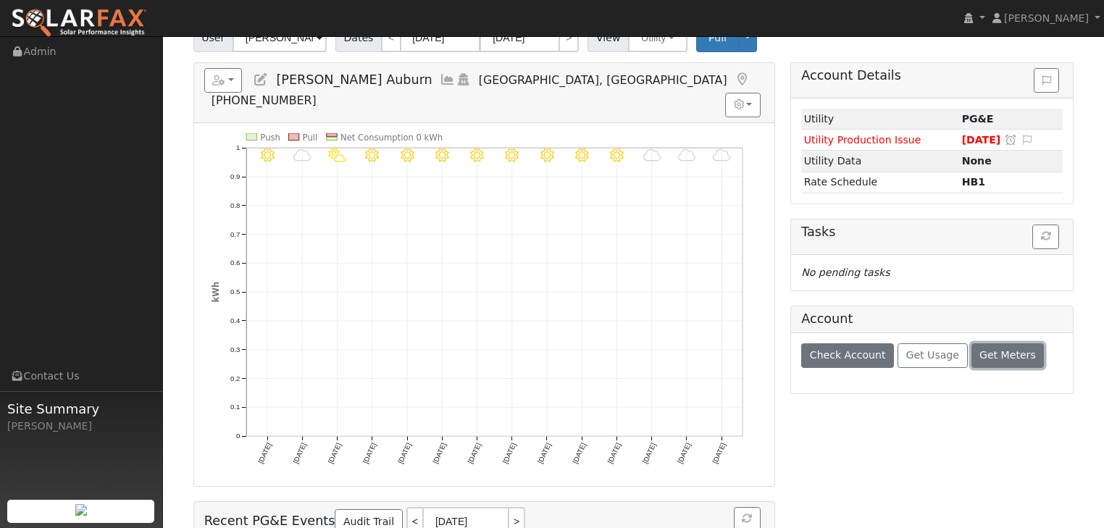
click at [980, 351] on span "Get Meters" at bounding box center [1008, 355] width 57 height 12
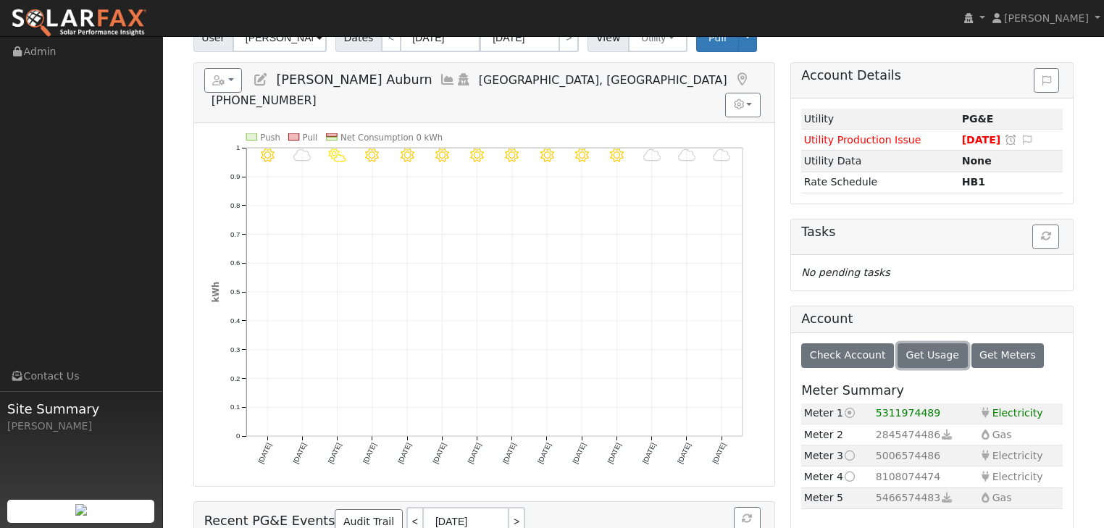
click at [922, 357] on span "Get Usage" at bounding box center [933, 355] width 53 height 12
